Goal: Task Accomplishment & Management: Use online tool/utility

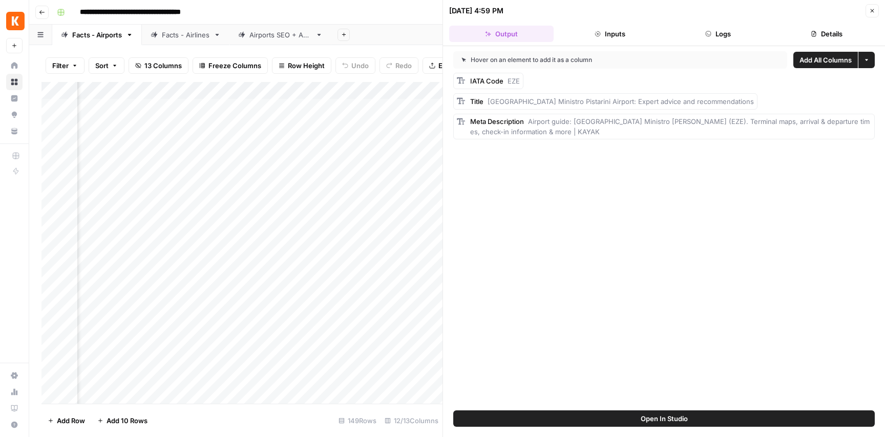
scroll to position [0, 580]
click at [731, 36] on button "Logs" at bounding box center [718, 34] width 105 height 16
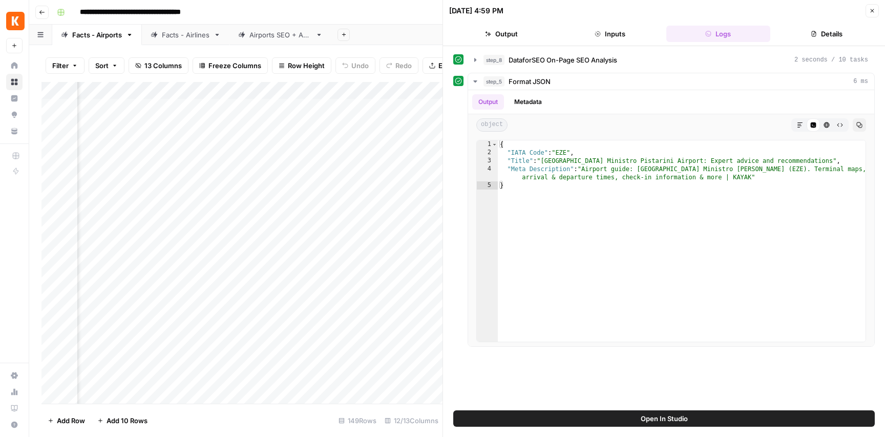
click at [821, 34] on button "Details" at bounding box center [827, 34] width 105 height 16
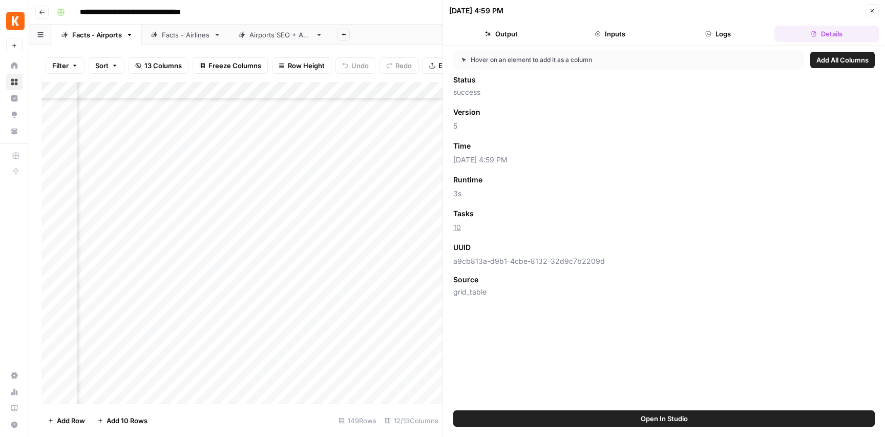
scroll to position [73, 148]
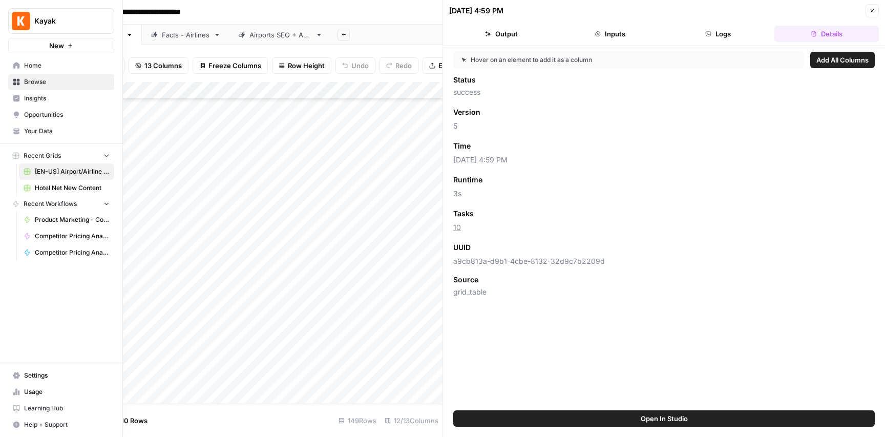
click at [44, 81] on span "Browse" at bounding box center [67, 81] width 86 height 9
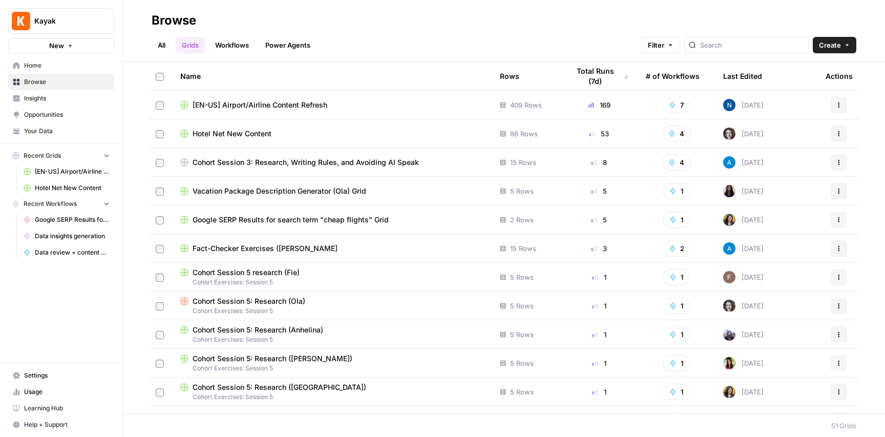
click at [45, 80] on span "Browse" at bounding box center [67, 81] width 86 height 9
click at [38, 129] on span "Your Data" at bounding box center [67, 131] width 86 height 9
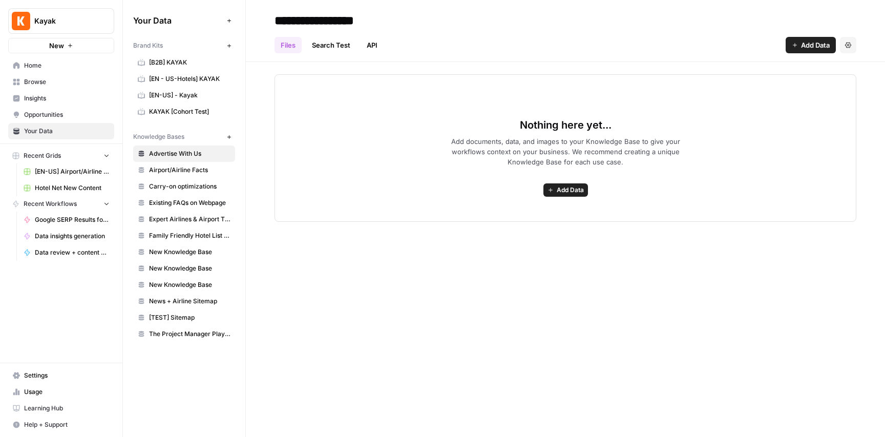
click at [44, 374] on span "Settings" at bounding box center [67, 375] width 86 height 9
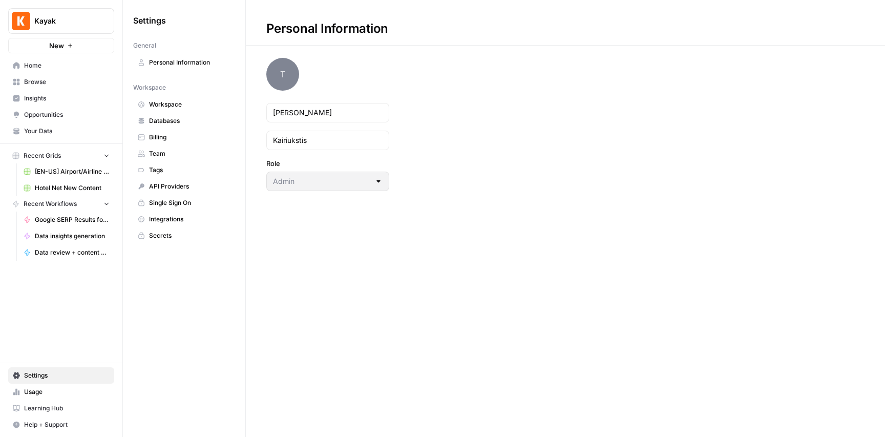
click at [175, 220] on span "Integrations" at bounding box center [189, 219] width 81 height 9
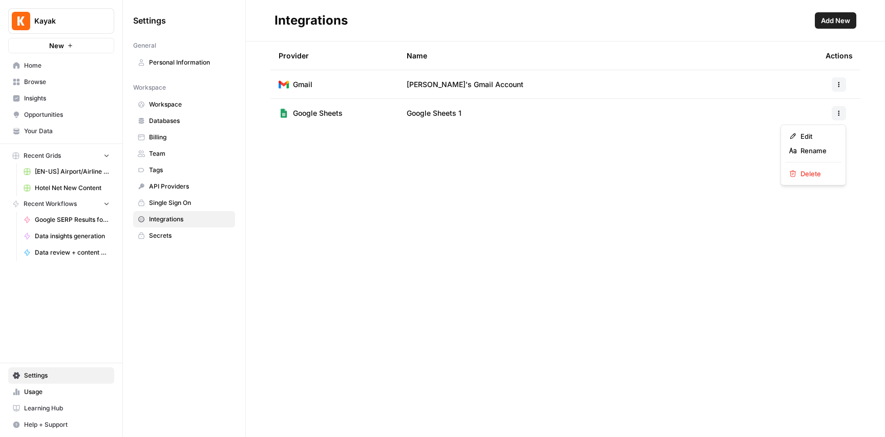
click at [841, 113] on icon "button" at bounding box center [839, 113] width 6 height 6
drag, startPoint x: 619, startPoint y: 150, endPoint x: 474, endPoint y: 112, distance: 149.7
click at [618, 150] on div "Integrations Add New Provider Name Actions Gmail Oliana's Gmail Account Google …" at bounding box center [565, 218] width 639 height 437
click at [170, 99] on link "Workspace" at bounding box center [184, 104] width 102 height 16
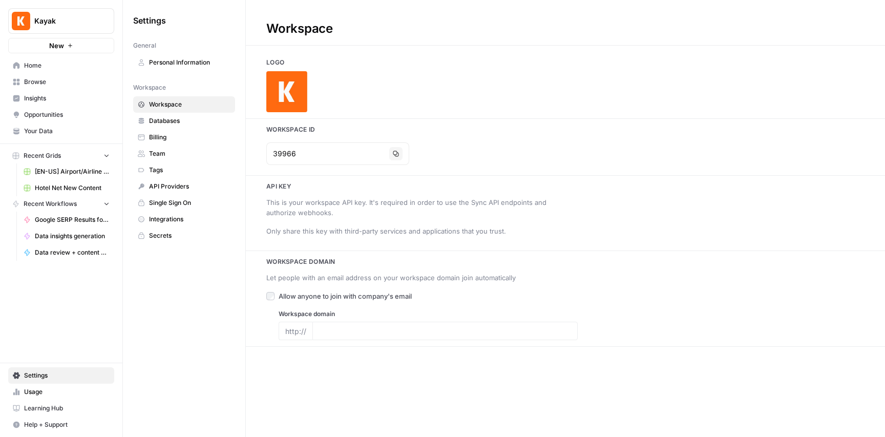
type input "https://www.kayak.com/"
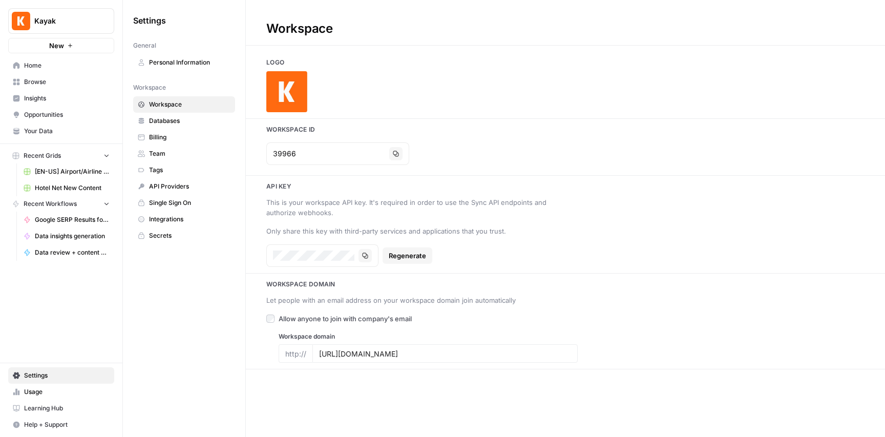
click at [161, 155] on span "Team" at bounding box center [189, 153] width 81 height 9
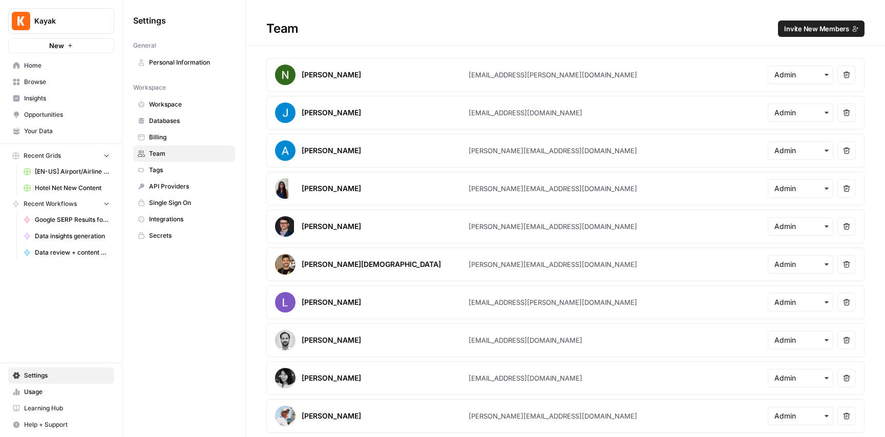
click at [169, 122] on span "Databases" at bounding box center [189, 120] width 81 height 9
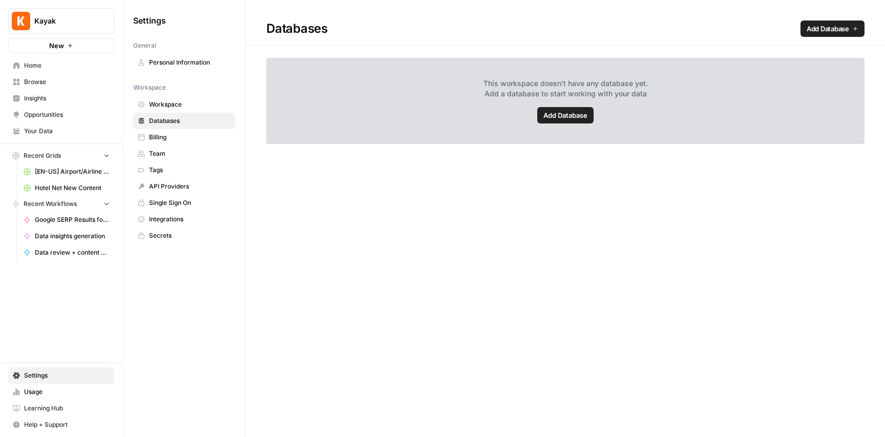
click at [176, 104] on span "Workspace" at bounding box center [189, 104] width 81 height 9
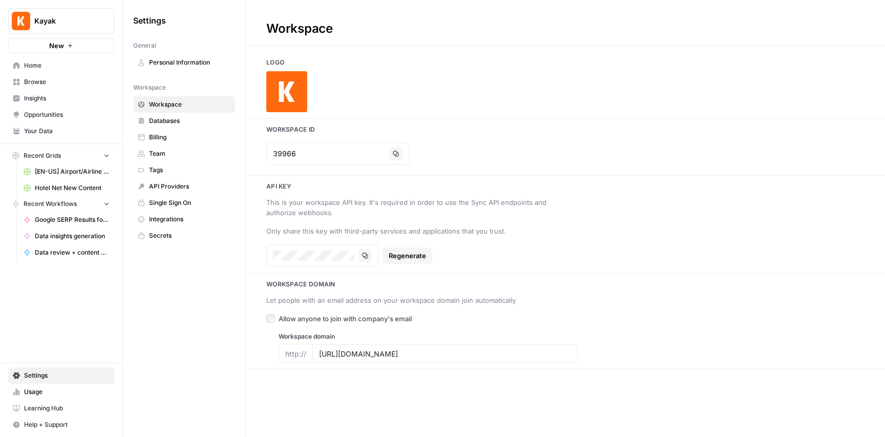
click at [203, 62] on span "Personal Information" at bounding box center [189, 62] width 81 height 9
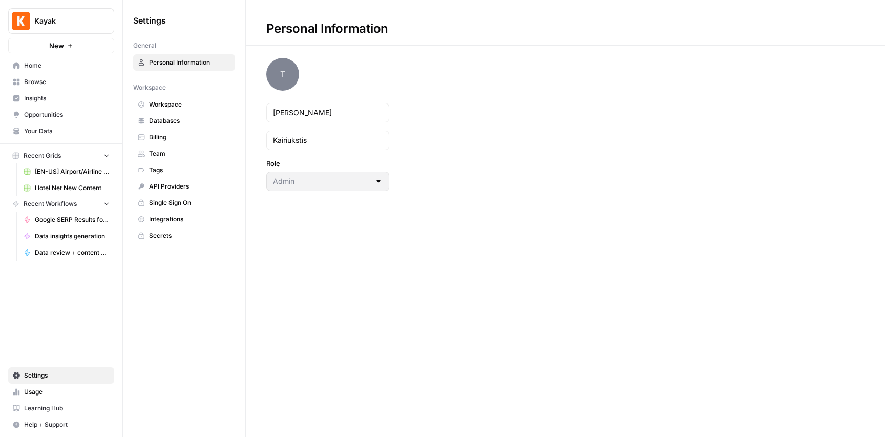
click at [67, 170] on span "[EN-US] Airport/Airline Content Refresh" at bounding box center [72, 171] width 75 height 9
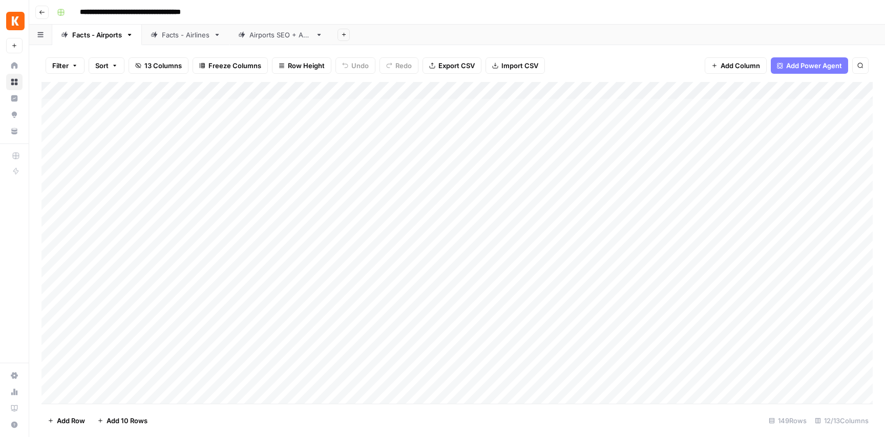
click at [679, 127] on div "Add Column" at bounding box center [456, 243] width 831 height 322
click at [665, 125] on div "Add Column" at bounding box center [456, 243] width 831 height 322
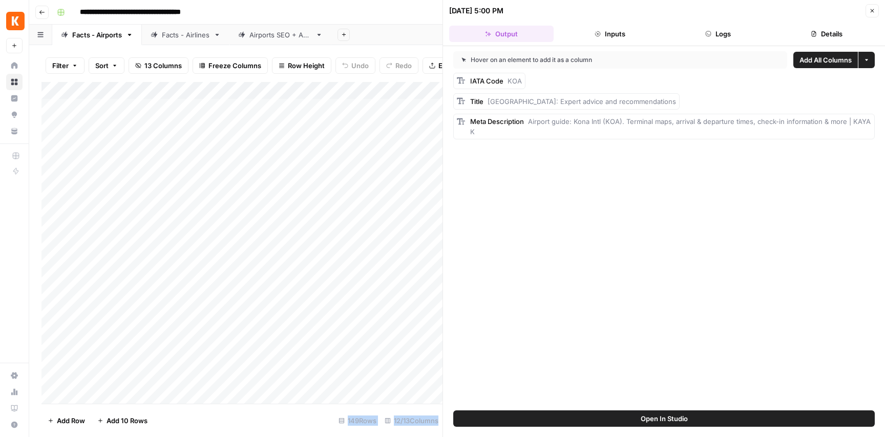
click at [612, 34] on button "Inputs" at bounding box center [610, 34] width 105 height 16
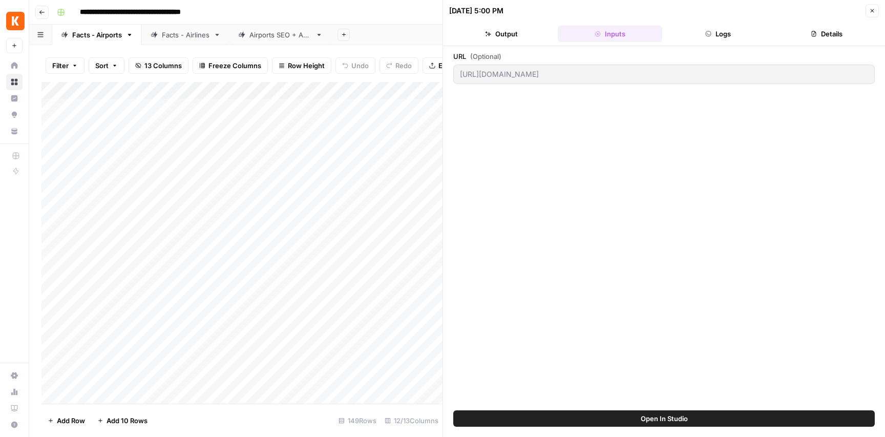
click at [719, 34] on button "Logs" at bounding box center [718, 34] width 105 height 16
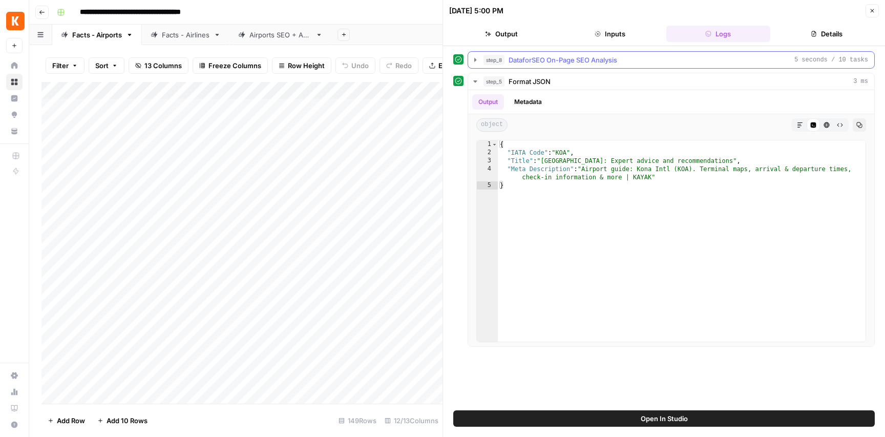
click at [862, 62] on span "5 seconds / 10 tasks" at bounding box center [832, 59] width 74 height 9
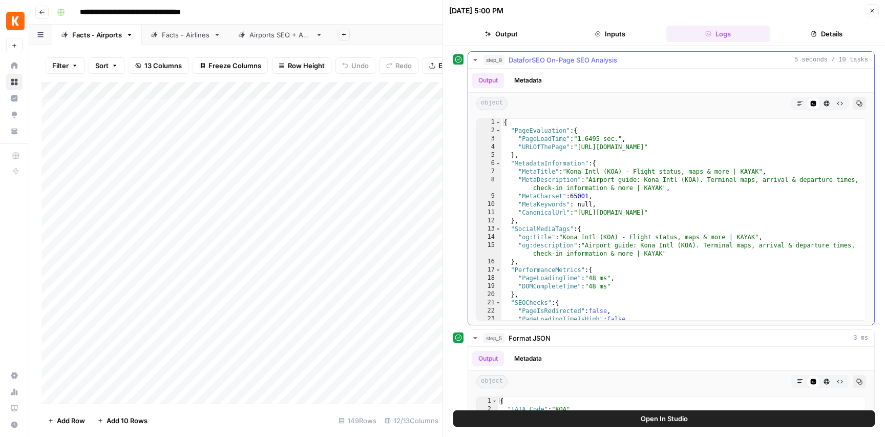
scroll to position [0, 0]
click at [834, 30] on button "Details" at bounding box center [827, 34] width 105 height 16
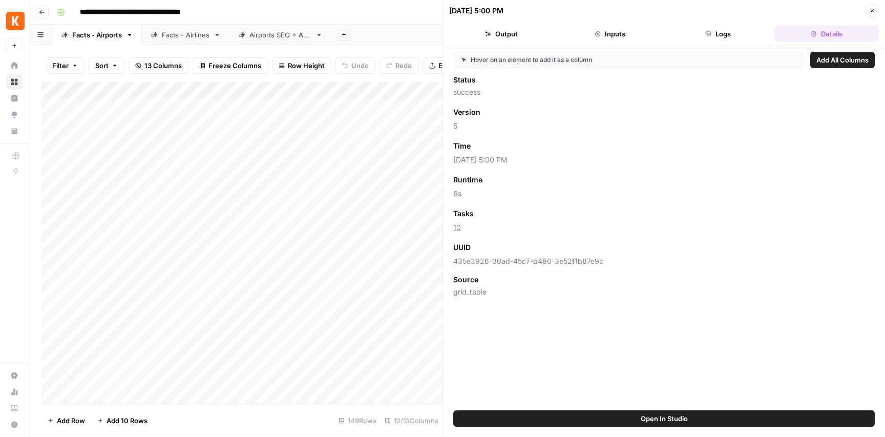
click at [512, 34] on button "Output" at bounding box center [501, 34] width 105 height 16
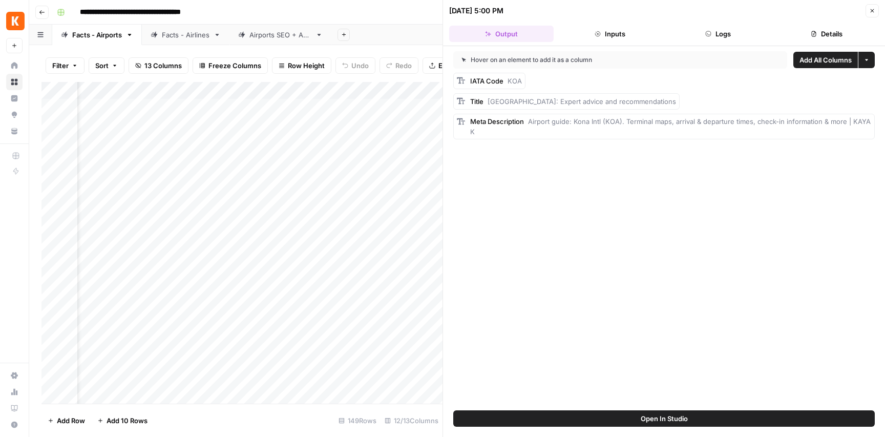
scroll to position [2, 0]
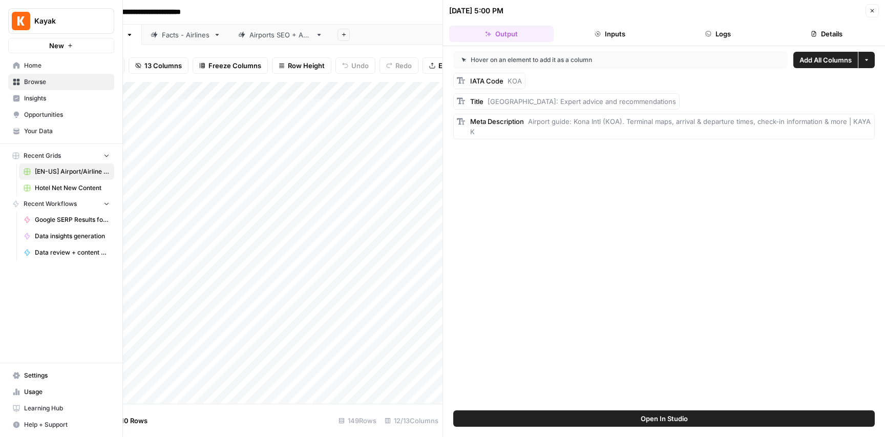
click at [50, 114] on span "Opportunities" at bounding box center [67, 114] width 86 height 9
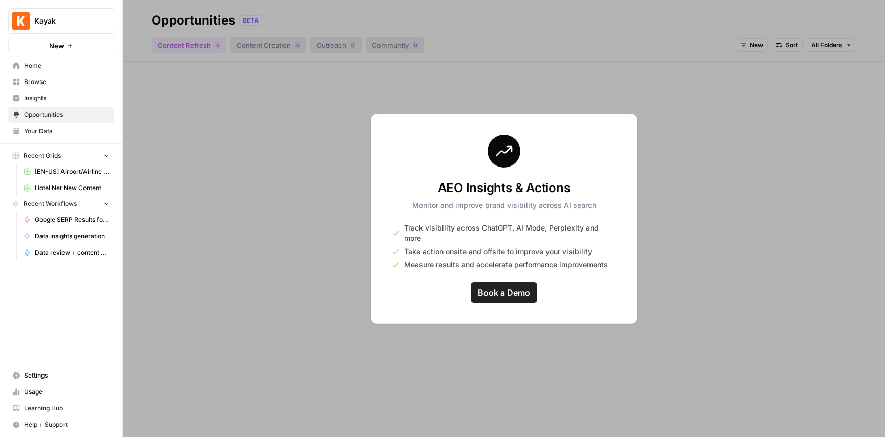
click at [36, 98] on span "Insights" at bounding box center [67, 98] width 86 height 9
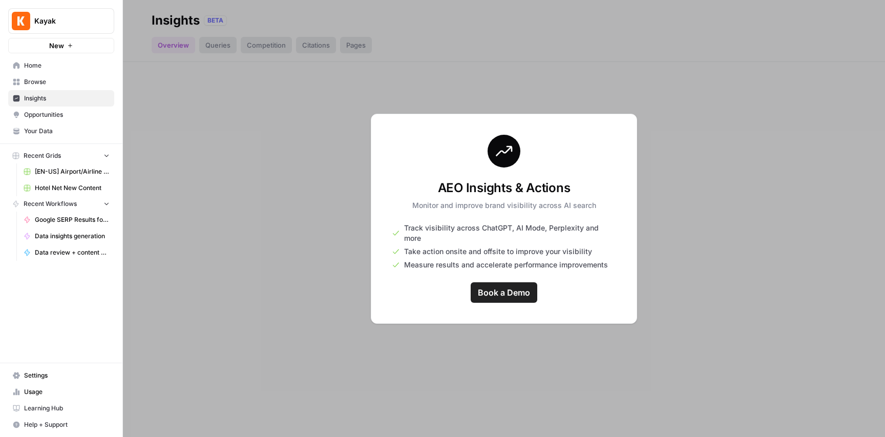
click at [743, 289] on div at bounding box center [504, 218] width 762 height 437
click at [47, 64] on span "Home" at bounding box center [67, 65] width 86 height 9
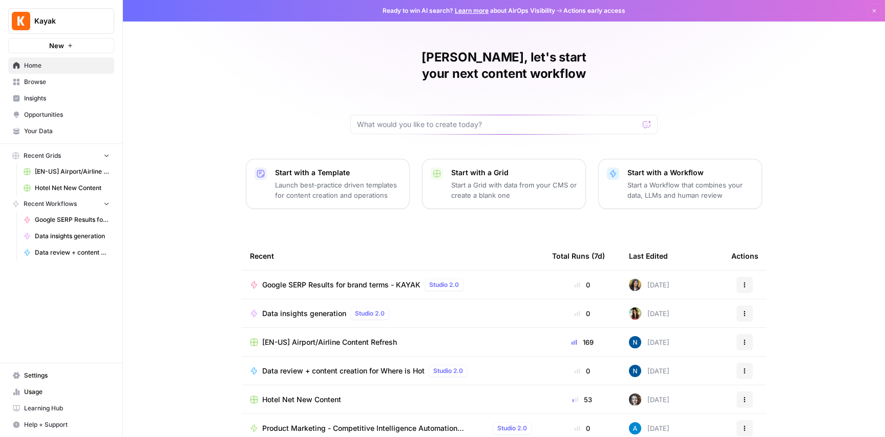
scroll to position [34, 0]
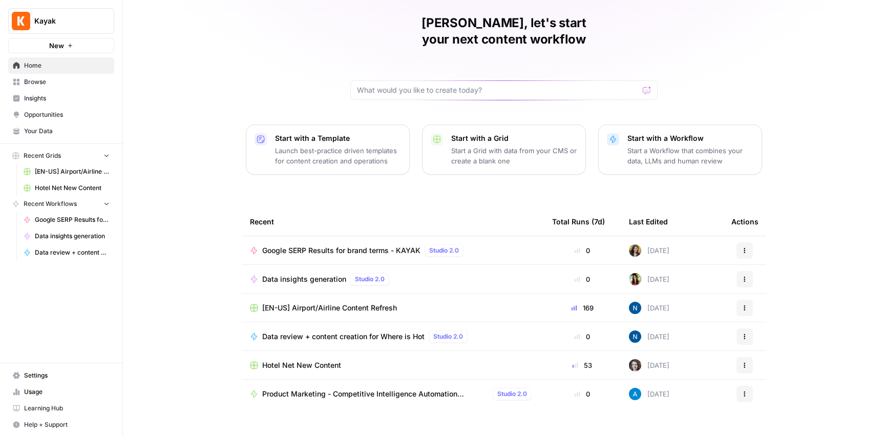
click at [341, 303] on span "[EN-US] Airport/Airline Content Refresh" at bounding box center [329, 308] width 135 height 10
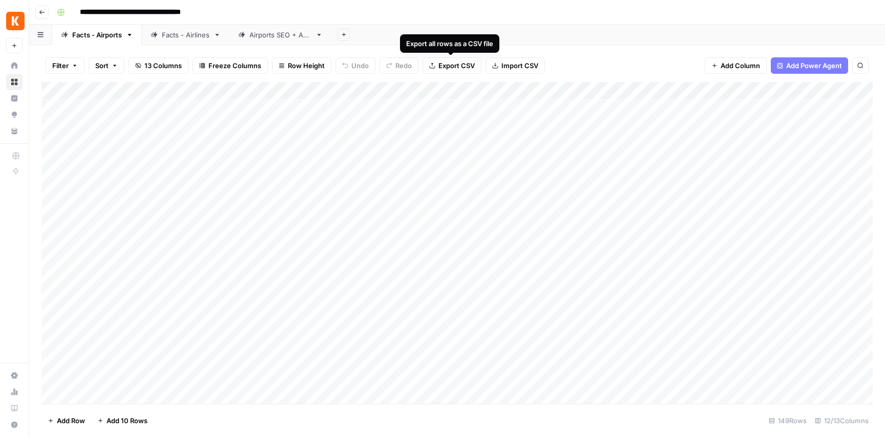
click at [460, 64] on span "Export CSV" at bounding box center [457, 65] width 36 height 10
click at [183, 36] on div "Facts - Airlines" at bounding box center [186, 35] width 48 height 10
click at [568, 63] on div "Filter Sort 12 Columns Freeze Columns Row Height Undo Redo Export CSV Import CS…" at bounding box center [456, 65] width 831 height 33
click at [668, 125] on div "Add Column" at bounding box center [456, 243] width 831 height 322
click at [665, 124] on div "Add Column" at bounding box center [456, 243] width 831 height 322
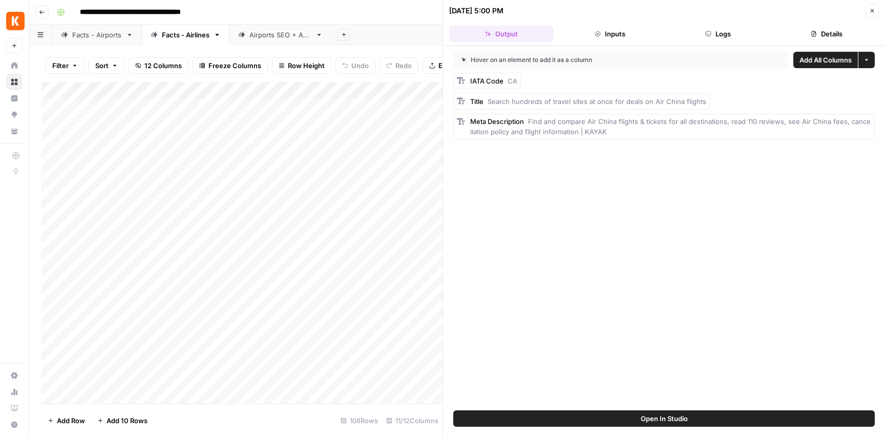
click at [630, 33] on button "Inputs" at bounding box center [610, 34] width 105 height 16
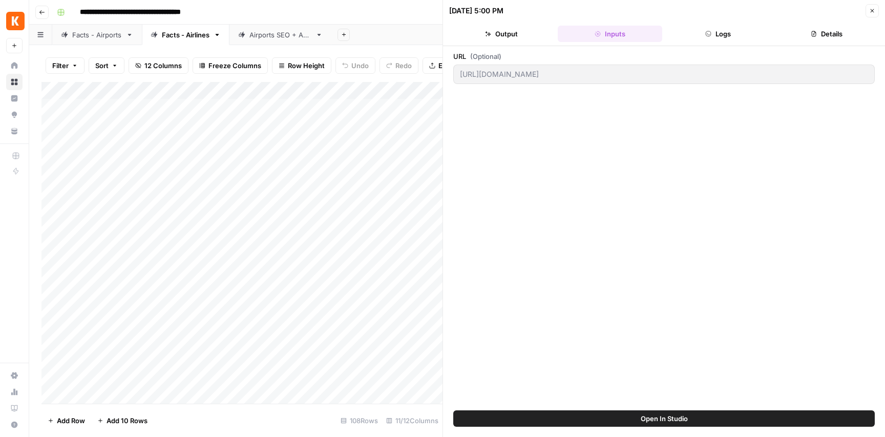
click at [707, 34] on icon "button" at bounding box center [708, 33] width 5 height 5
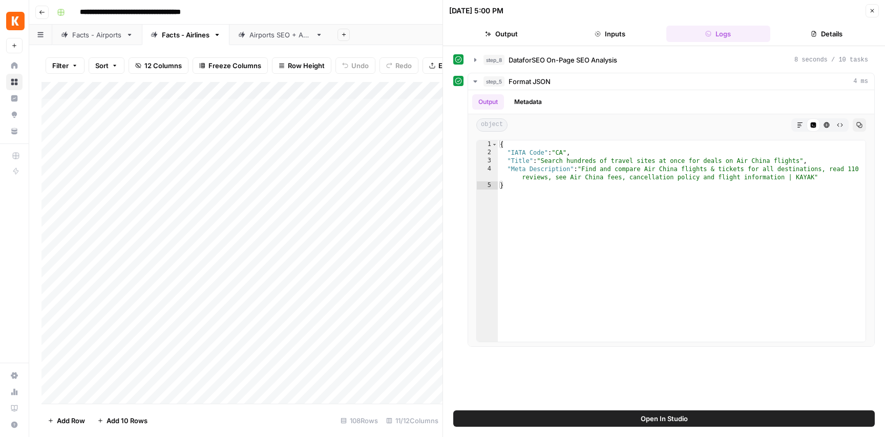
click at [839, 33] on button "Details" at bounding box center [827, 34] width 105 height 16
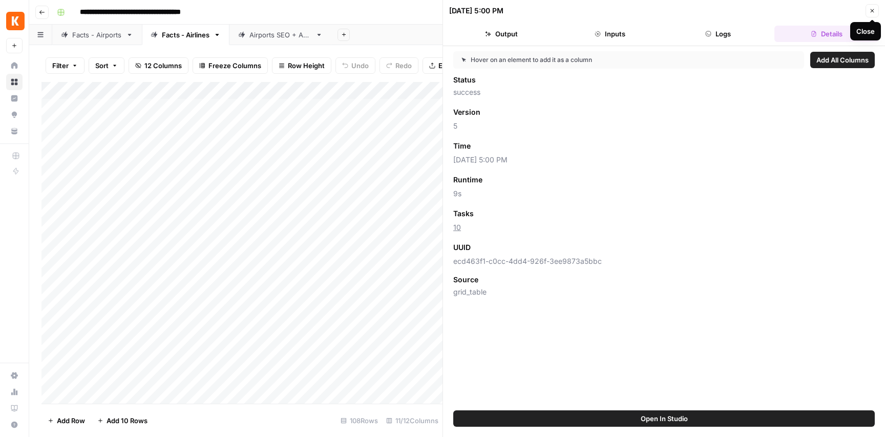
click at [875, 8] on icon "button" at bounding box center [872, 11] width 6 height 6
